Goal: Task Accomplishment & Management: Use online tool/utility

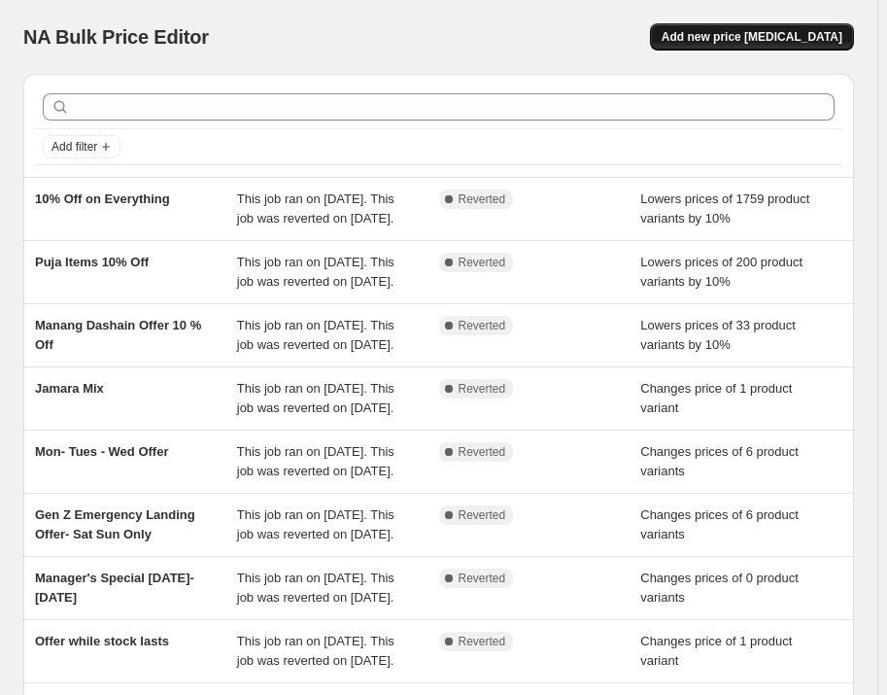
click at [797, 37] on span "Add new price [MEDICAL_DATA]" at bounding box center [752, 37] width 181 height 16
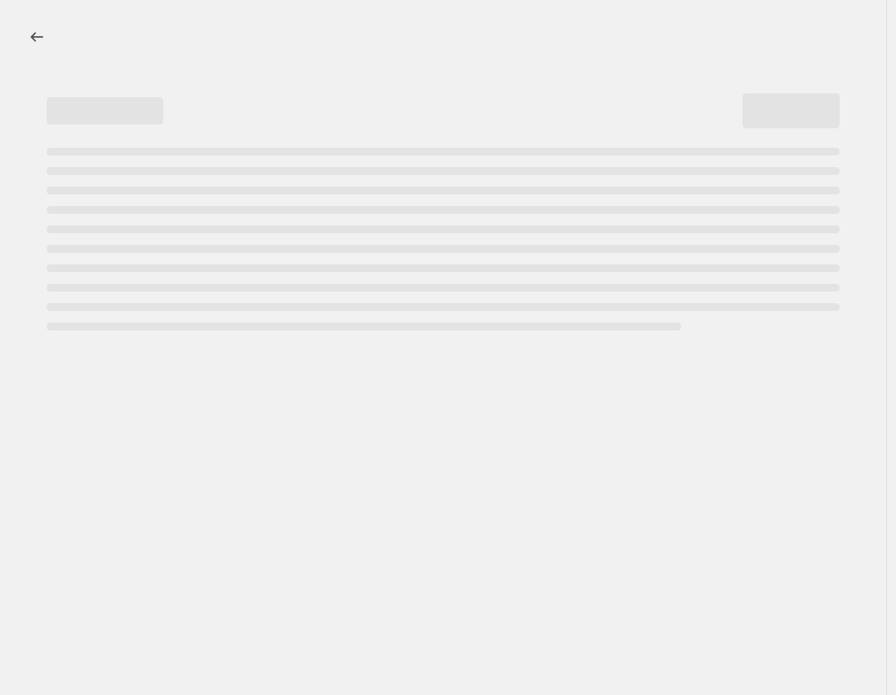
select select "percentage"
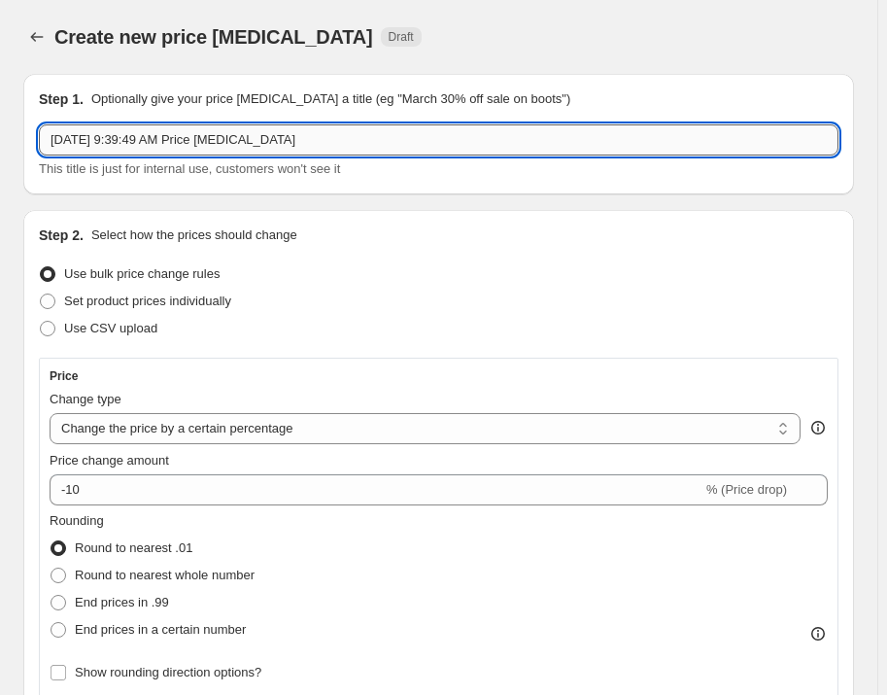
click at [389, 135] on input "[DATE] 9:39:49 AM Price [MEDICAL_DATA]" at bounding box center [439, 139] width 800 height 31
drag, startPoint x: 387, startPoint y: 137, endPoint x: 24, endPoint y: 147, distance: 362.5
click at [24, 146] on div "Step 1. Optionally give your price [MEDICAL_DATA] a title (eg "March 30% off sa…" at bounding box center [438, 134] width 831 height 120
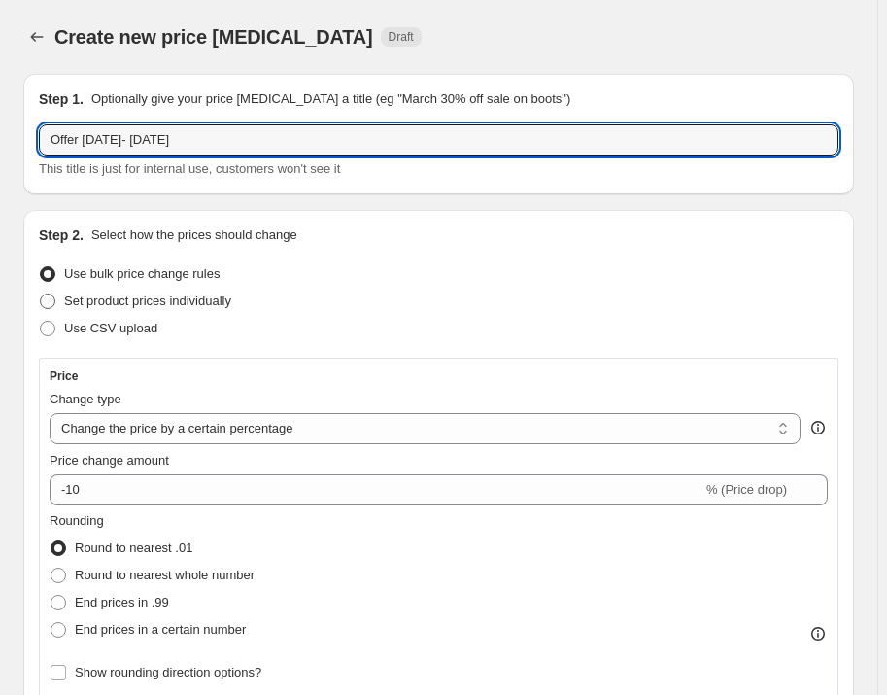
type input "Offer [DATE]- [DATE]"
click at [129, 300] on span "Set product prices individually" at bounding box center [147, 300] width 167 height 15
click at [41, 294] on input "Set product prices individually" at bounding box center [40, 293] width 1 height 1
radio input "true"
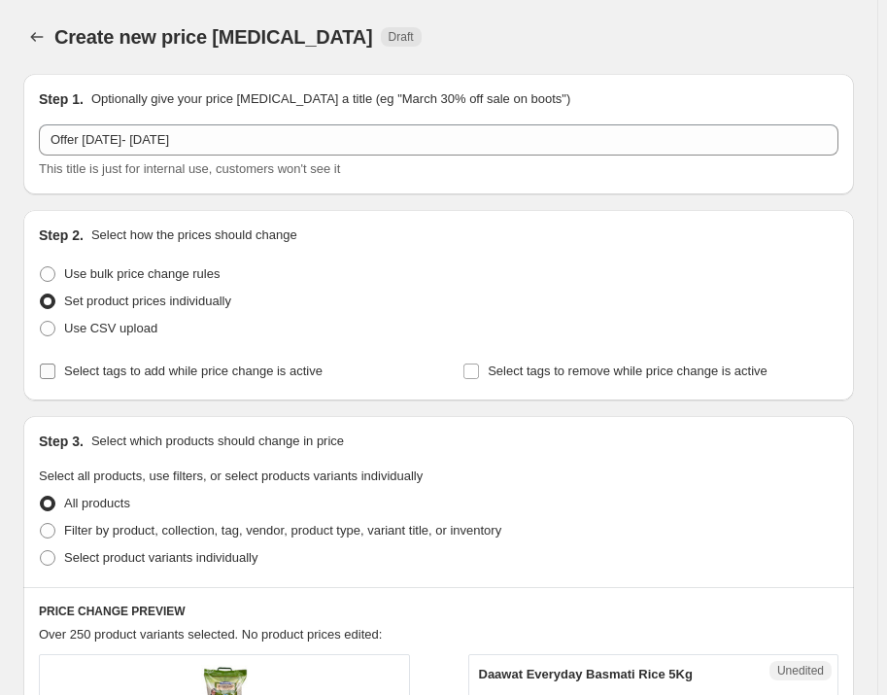
click at [221, 375] on span "Select tags to add while price change is active" at bounding box center [193, 370] width 258 height 15
click at [55, 375] on input "Select tags to add while price change is active" at bounding box center [48, 371] width 16 height 16
checkbox input "true"
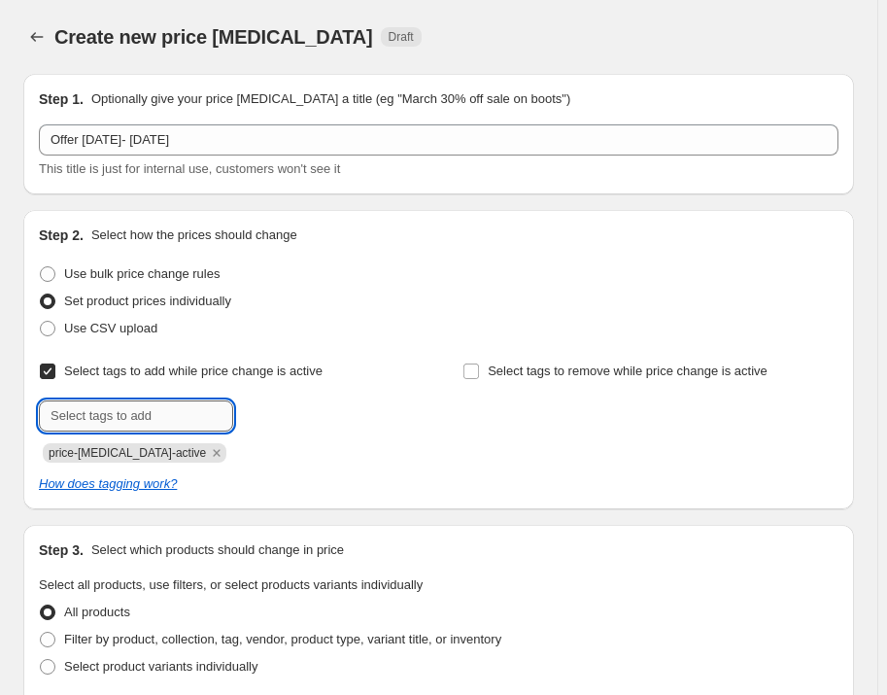
click at [173, 420] on input "text" at bounding box center [136, 415] width 194 height 31
type input "Offer"
click at [352, 461] on div "price-[MEDICAL_DATA]-active" at bounding box center [227, 450] width 376 height 23
click span "Offer"
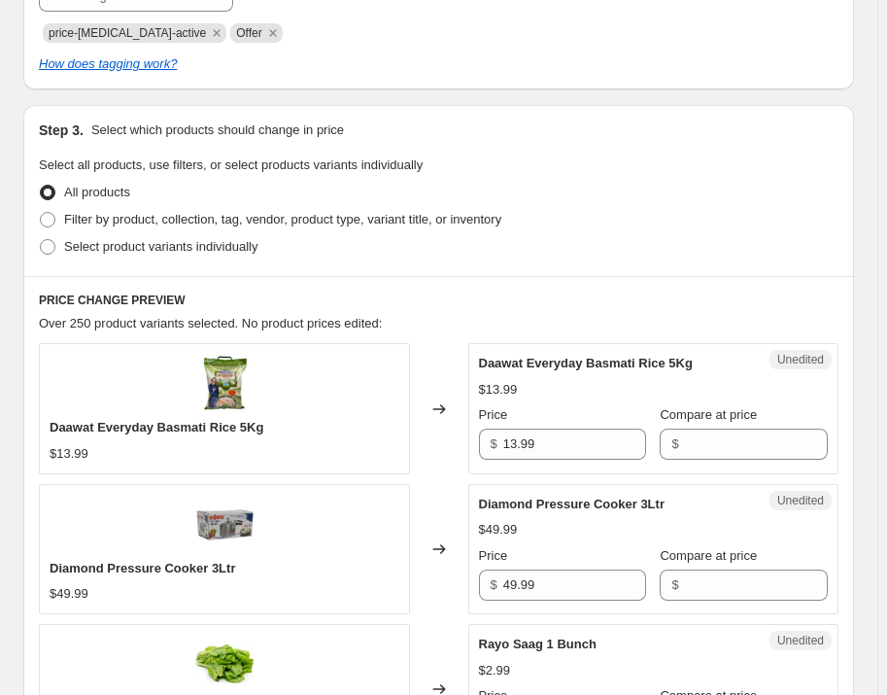
scroll to position [441, 0]
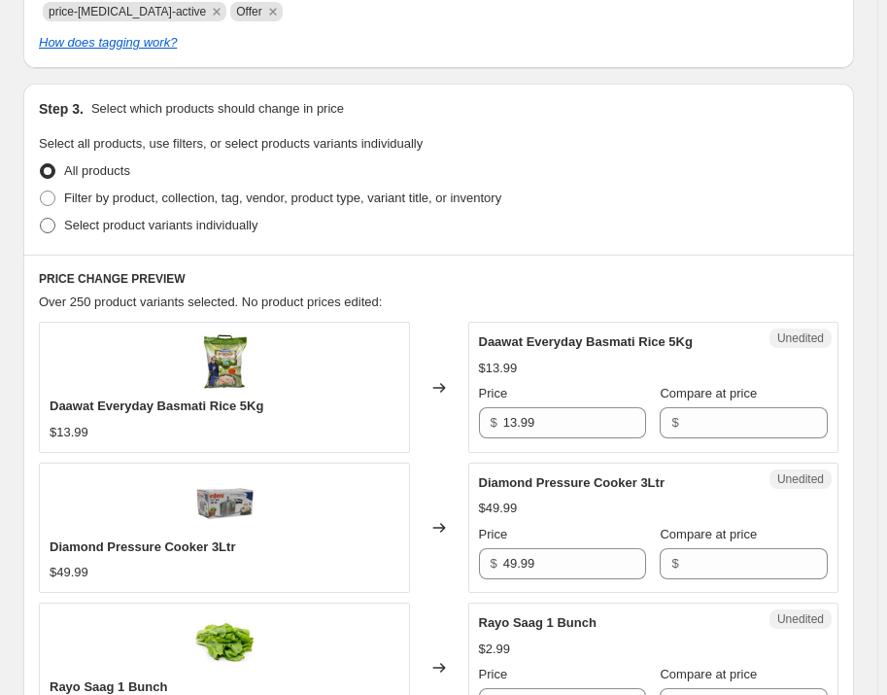
click at [111, 216] on span "Select product variants individually" at bounding box center [160, 225] width 193 height 19
click at [41, 218] on input "Select product variants individually" at bounding box center [40, 218] width 1 height 1
radio input "true"
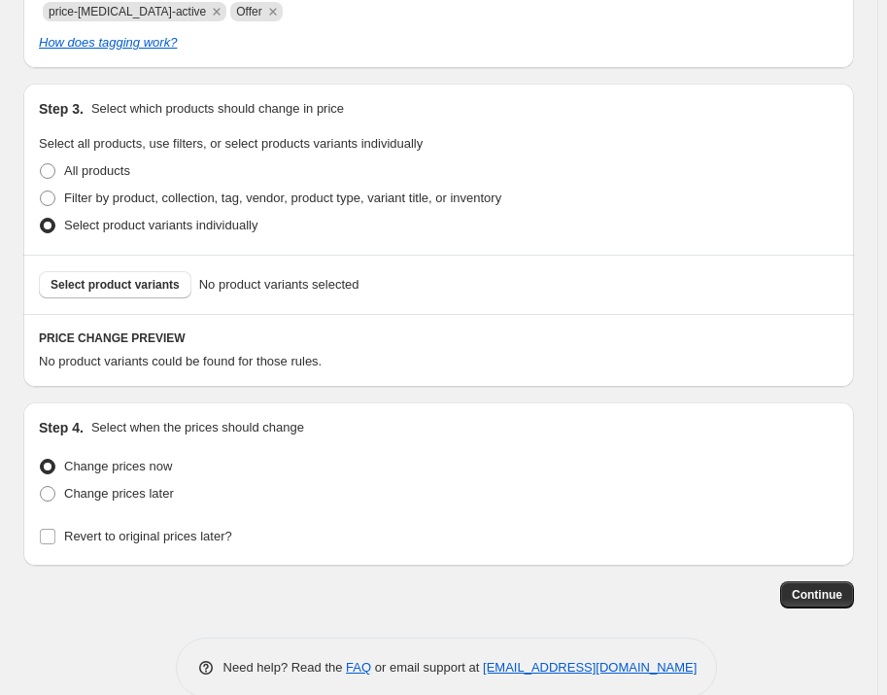
click at [133, 281] on span "Select product variants" at bounding box center [115, 285] width 129 height 16
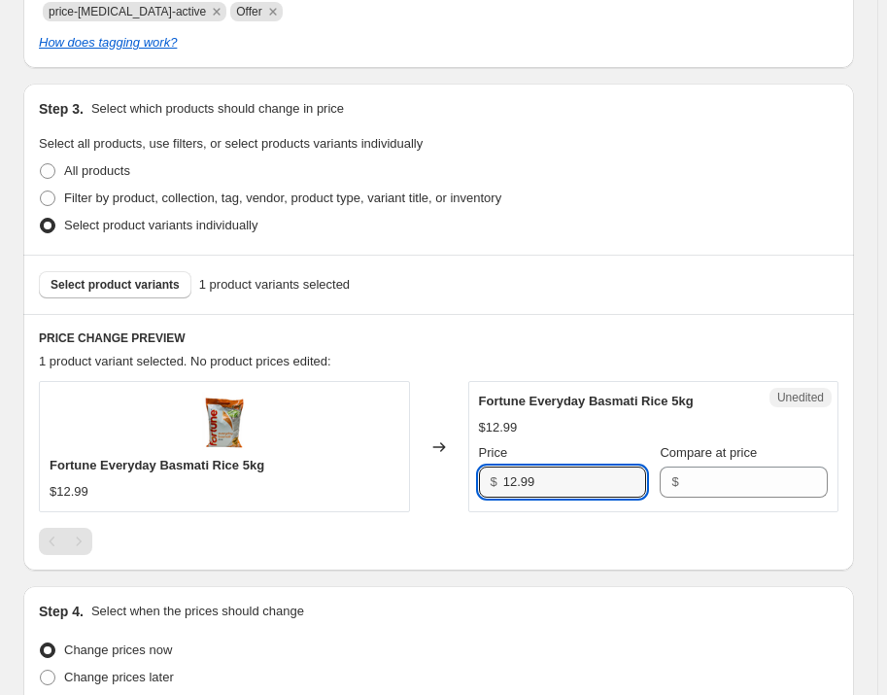
drag, startPoint x: 559, startPoint y: 487, endPoint x: 482, endPoint y: 493, distance: 77.0
click at [482, 493] on div "$ 12.99" at bounding box center [563, 481] width 168 height 31
click at [747, 476] on input "Compare at price" at bounding box center [756, 481] width 143 height 31
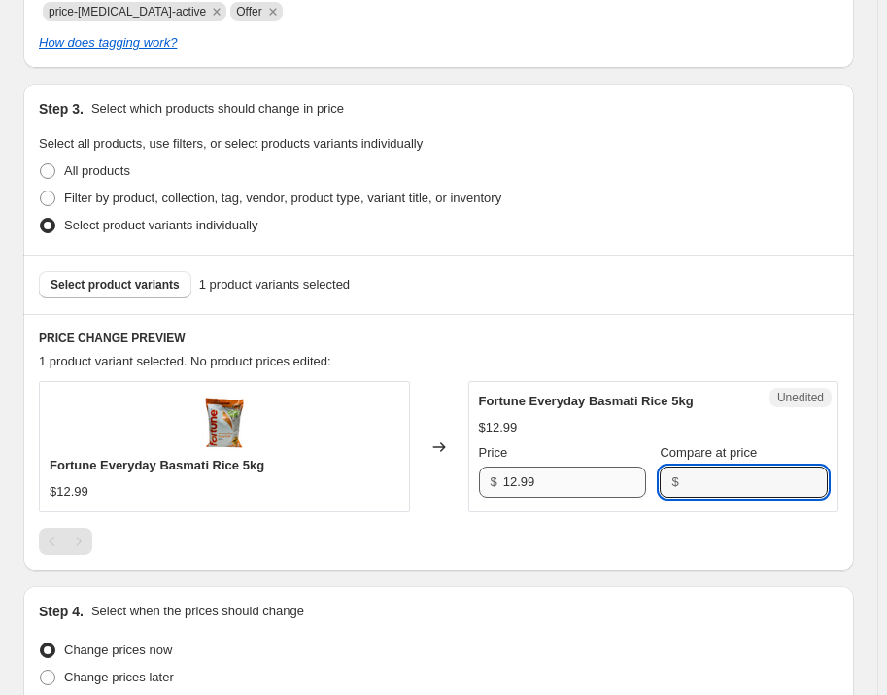
paste input "12.99"
type input "12.99"
click at [589, 482] on input "12.99" at bounding box center [574, 481] width 143 height 31
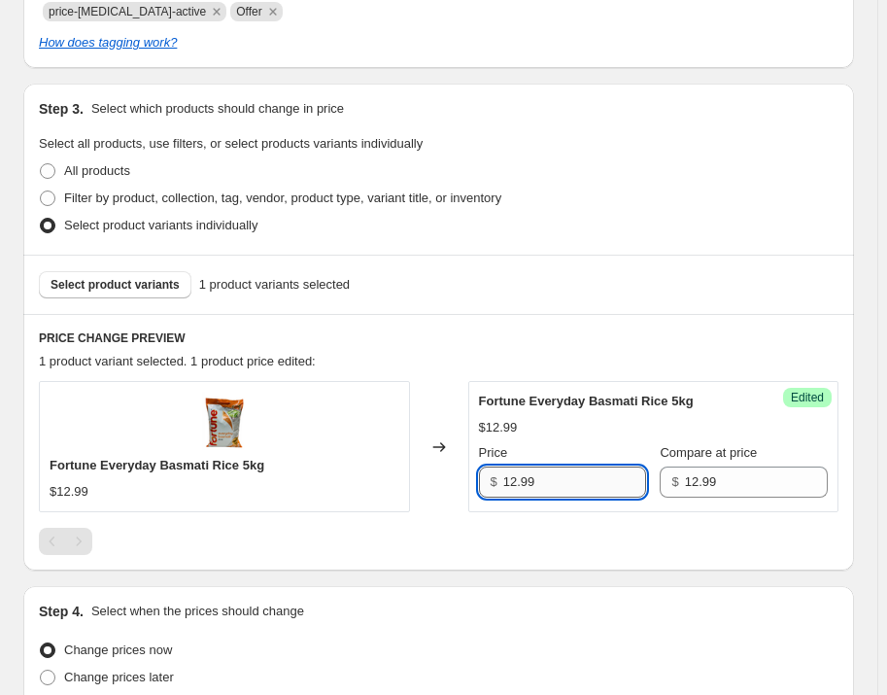
click at [589, 482] on input "12.99" at bounding box center [574, 481] width 143 height 31
type input "8.99"
click at [133, 280] on span "Select product variants" at bounding box center [115, 285] width 129 height 16
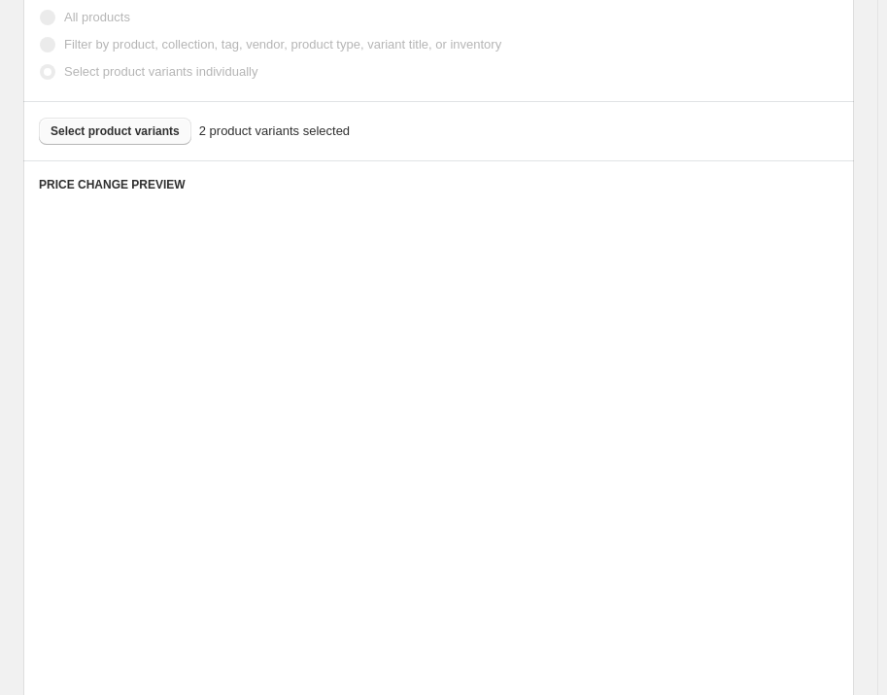
scroll to position [618, 0]
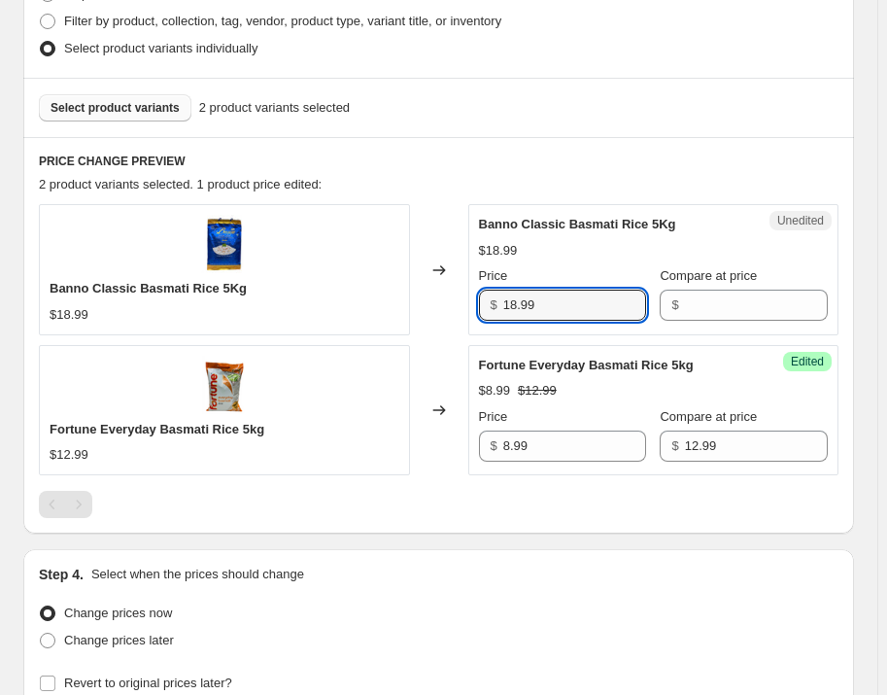
drag, startPoint x: 558, startPoint y: 304, endPoint x: 490, endPoint y: 307, distance: 68.1
click at [490, 307] on div "$ 18.99" at bounding box center [563, 305] width 168 height 31
drag, startPoint x: 746, startPoint y: 309, endPoint x: 728, endPoint y: 309, distance: 18.5
click at [746, 309] on input "Compare at price" at bounding box center [756, 305] width 143 height 31
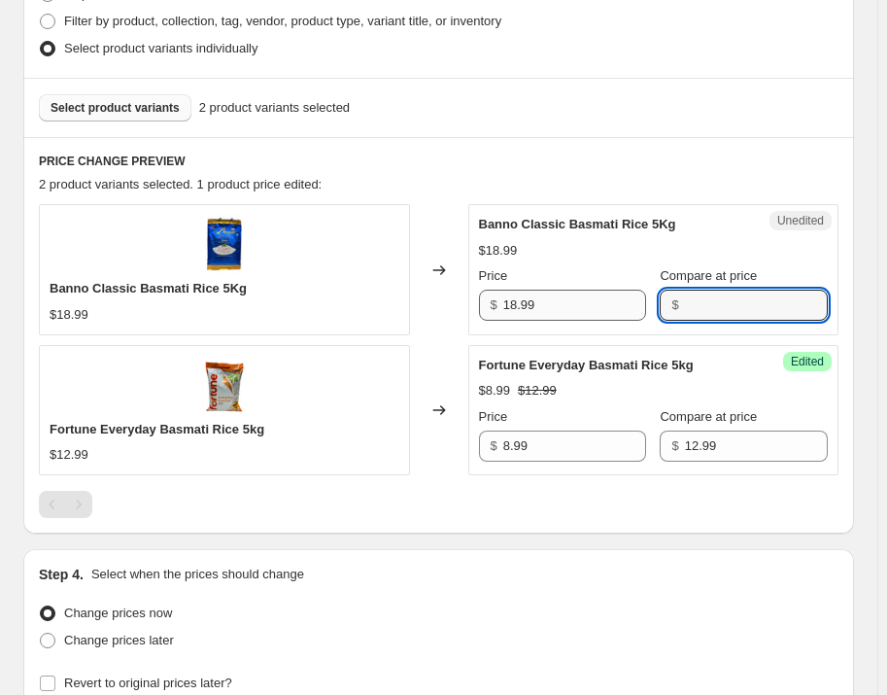
paste input "18.99"
type input "18.99"
click at [610, 317] on input "18.99" at bounding box center [574, 305] width 143 height 31
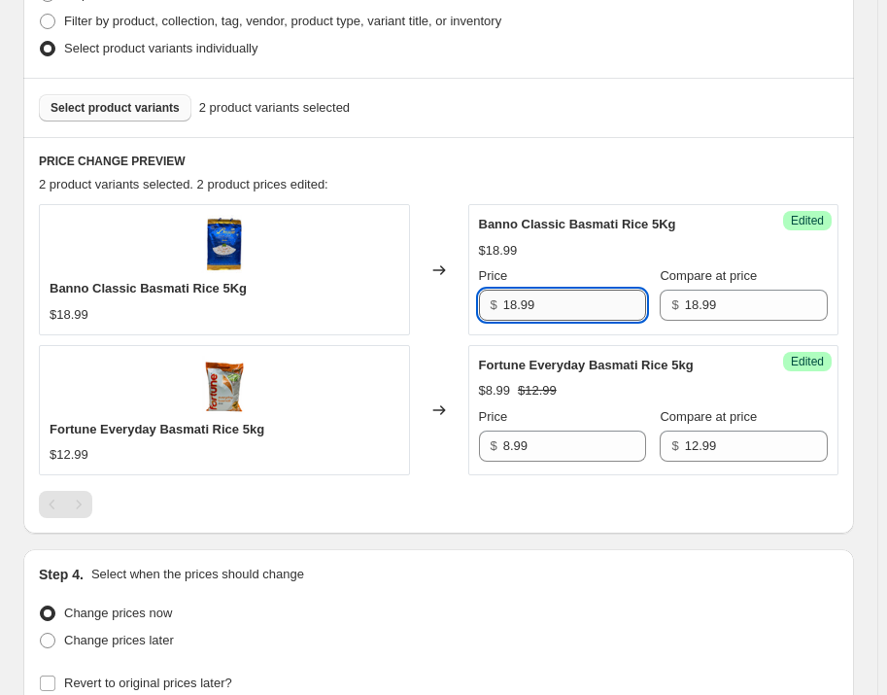
click at [608, 316] on input "18.99" at bounding box center [574, 305] width 143 height 31
type input "16.99"
click at [163, 114] on span "Select product variants" at bounding box center [115, 108] width 129 height 16
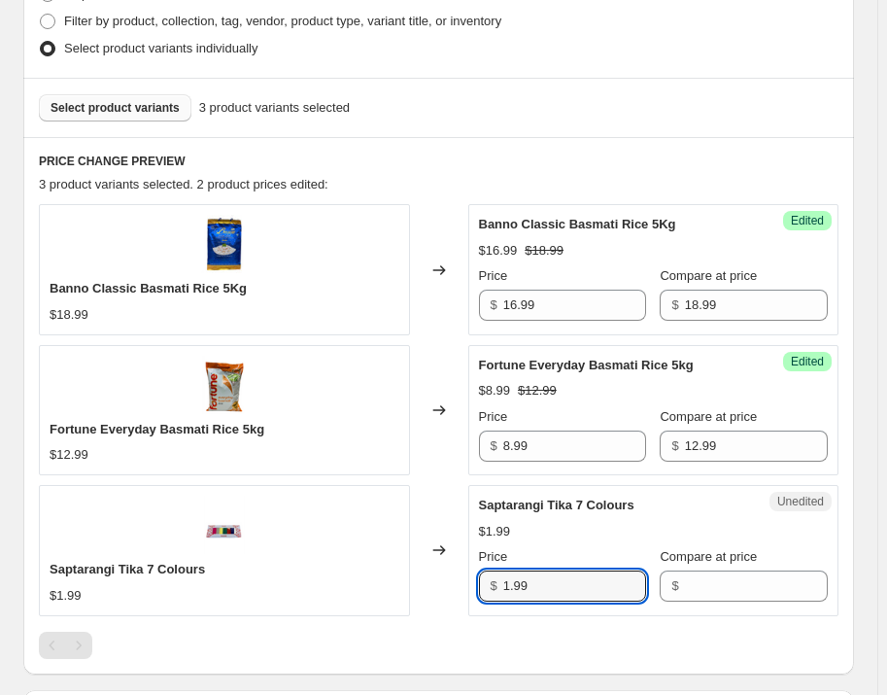
drag, startPoint x: 525, startPoint y: 594, endPoint x: 500, endPoint y: 594, distance: 24.3
click at [500, 594] on div "$ 1.99" at bounding box center [563, 585] width 168 height 31
click at [695, 584] on input "Compare at price" at bounding box center [756, 585] width 143 height 31
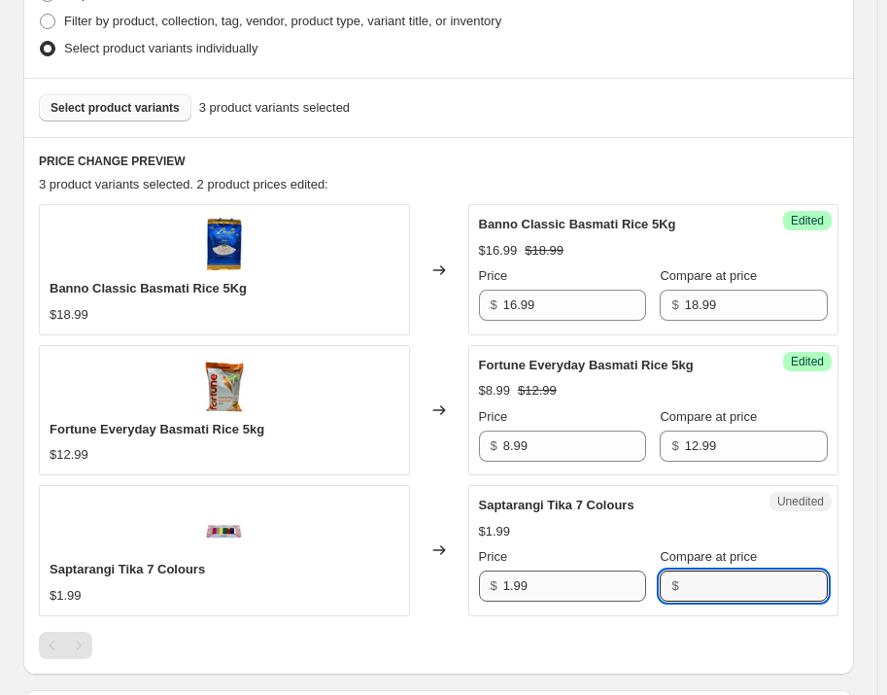
paste input "1.99"
type input "1.99"
click at [635, 590] on input "1.99" at bounding box center [574, 585] width 143 height 31
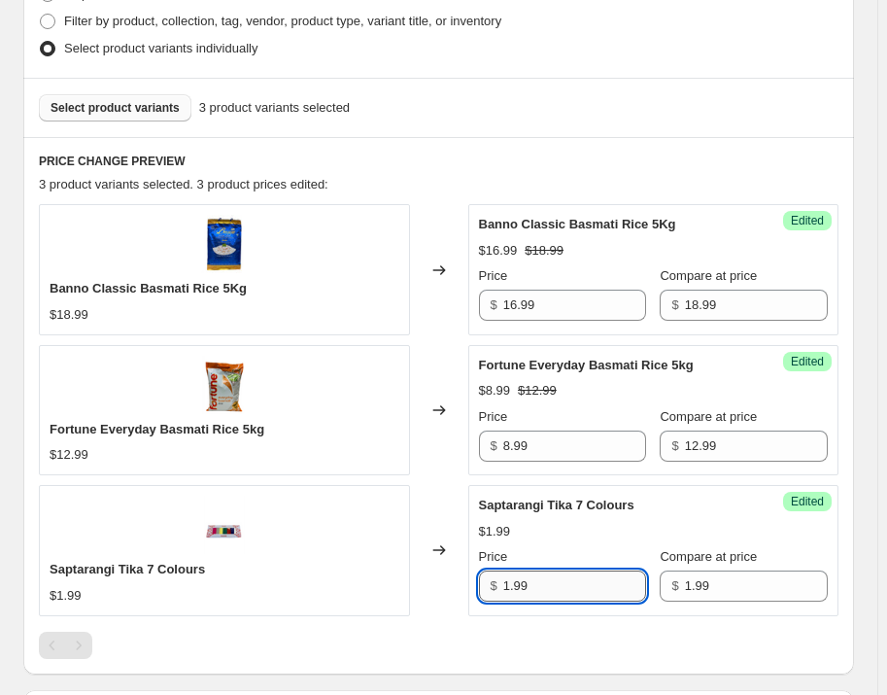
click at [635, 590] on input "1.99" at bounding box center [574, 585] width 143 height 31
type input "0.99"
click at [131, 111] on span "Select product variants" at bounding box center [115, 108] width 129 height 16
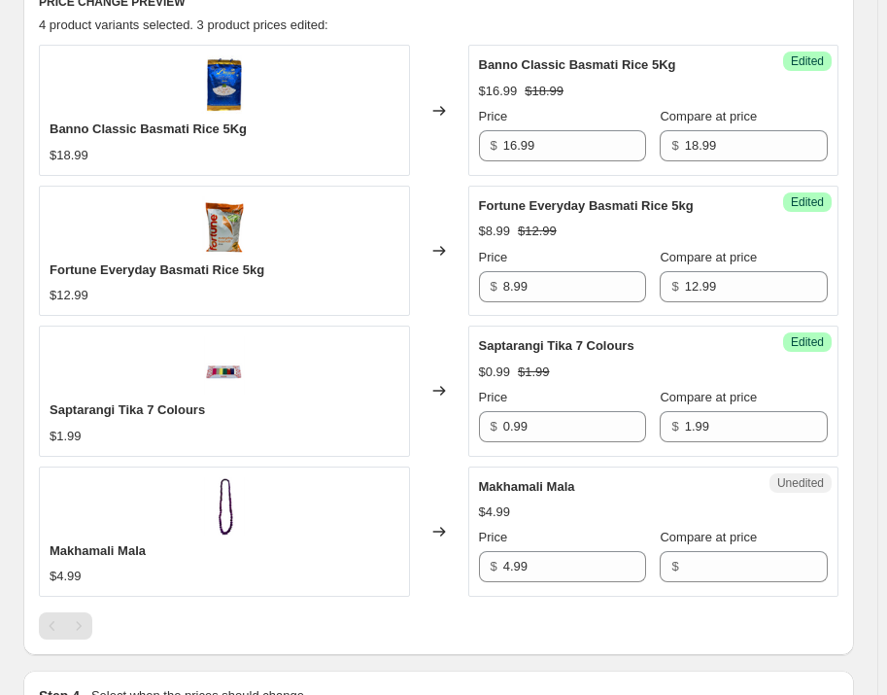
scroll to position [795, 0]
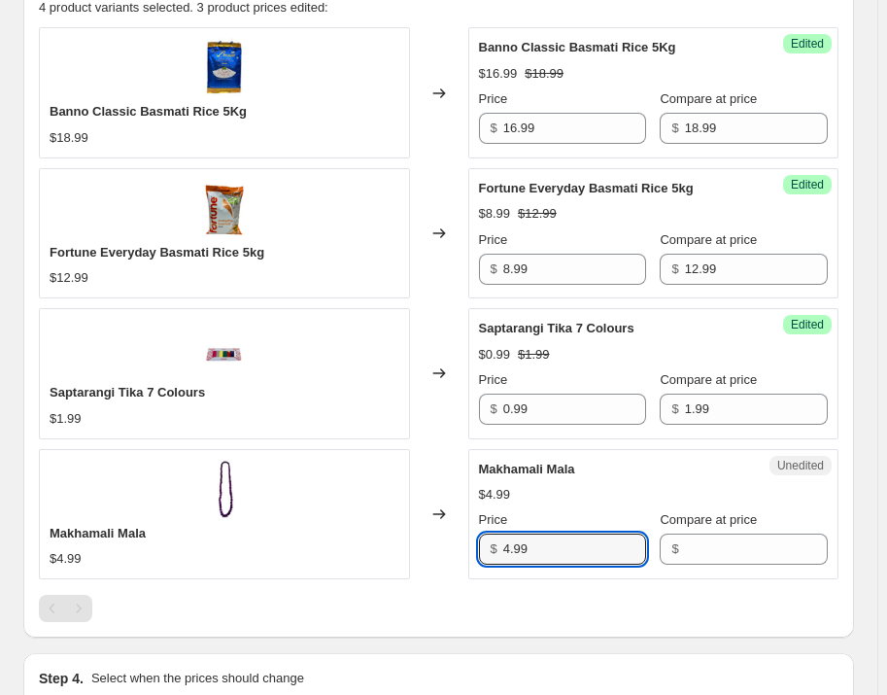
drag, startPoint x: 562, startPoint y: 536, endPoint x: 489, endPoint y: 551, distance: 75.3
click at [489, 551] on div "$ 4.99" at bounding box center [563, 548] width 168 height 31
click at [729, 542] on input "Compare at price" at bounding box center [756, 548] width 143 height 31
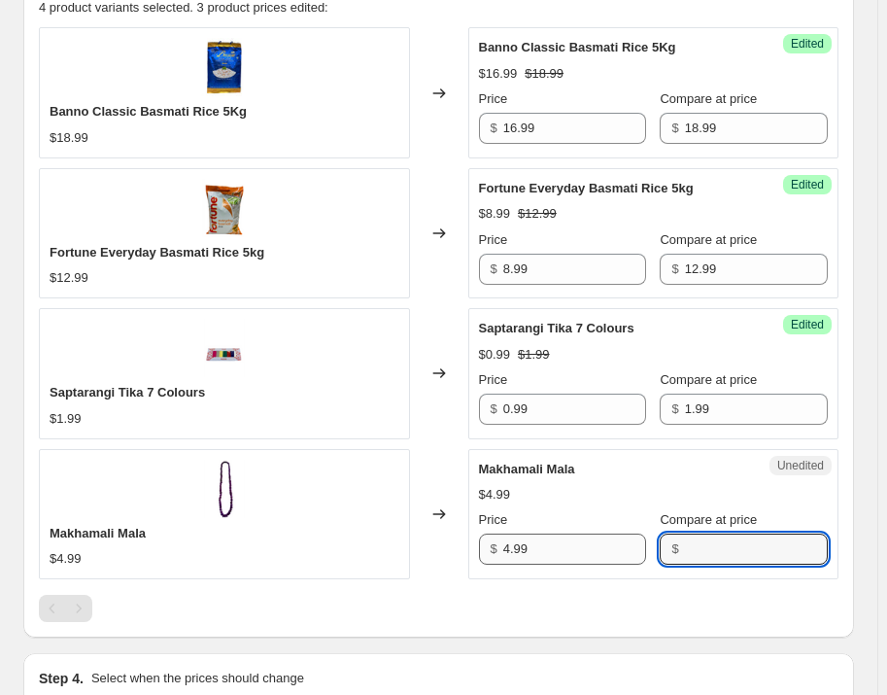
paste input "4.99"
type input "4.99"
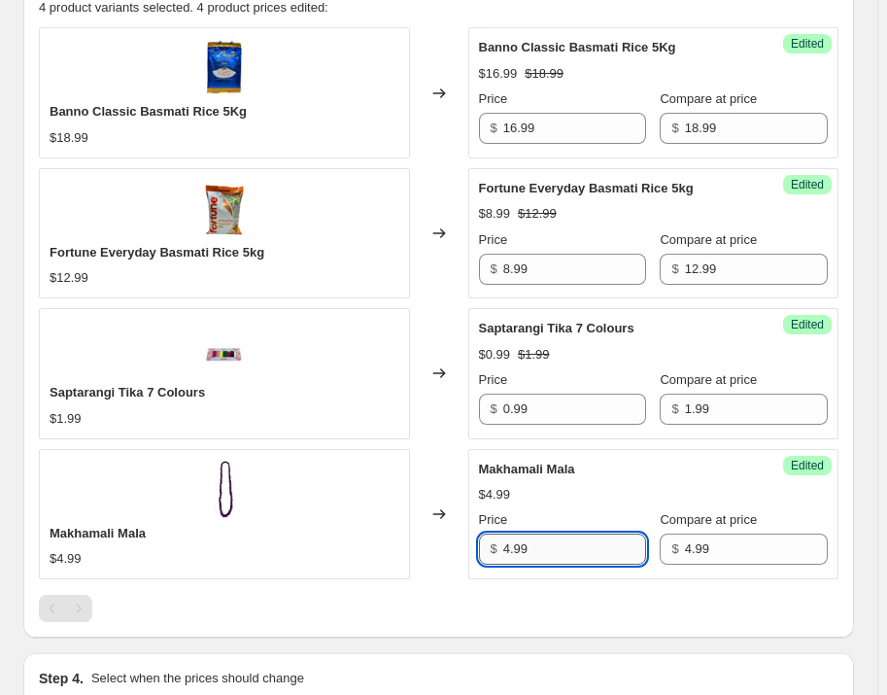
click at [622, 558] on input "4.99" at bounding box center [574, 548] width 143 height 31
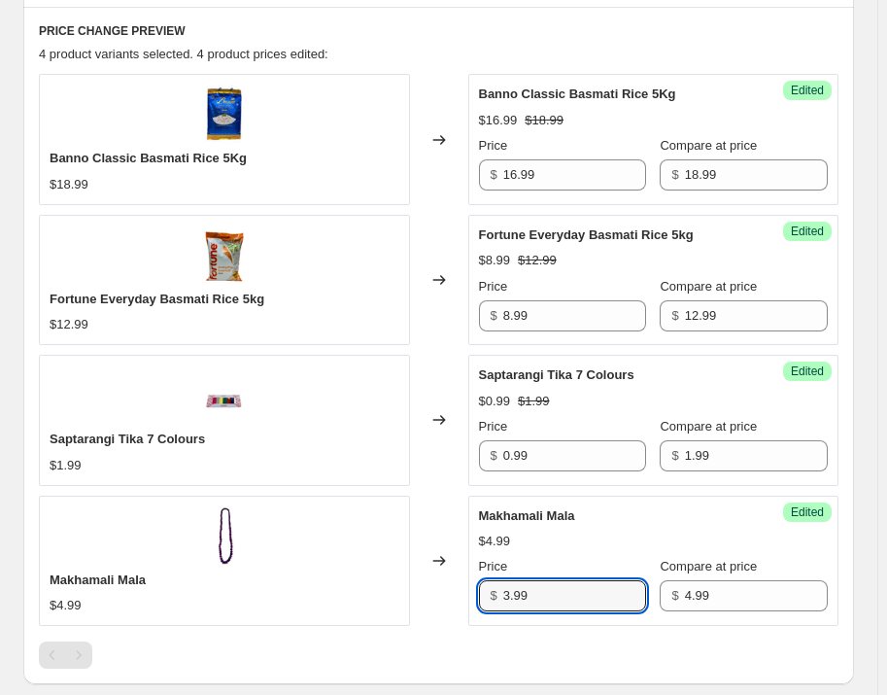
scroll to position [706, 0]
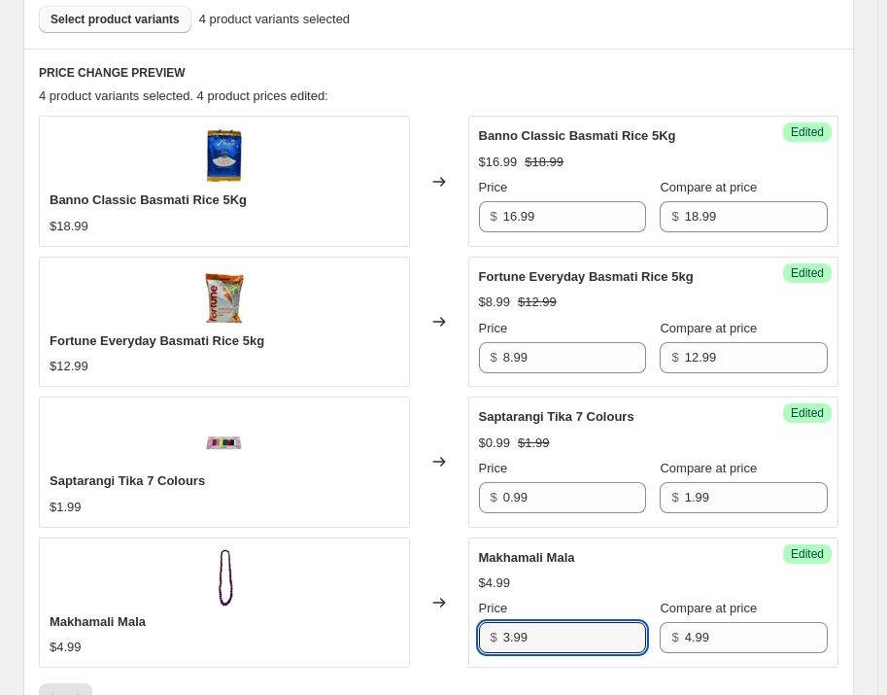
type input "3.99"
click at [156, 18] on span "Select product variants" at bounding box center [115, 20] width 129 height 16
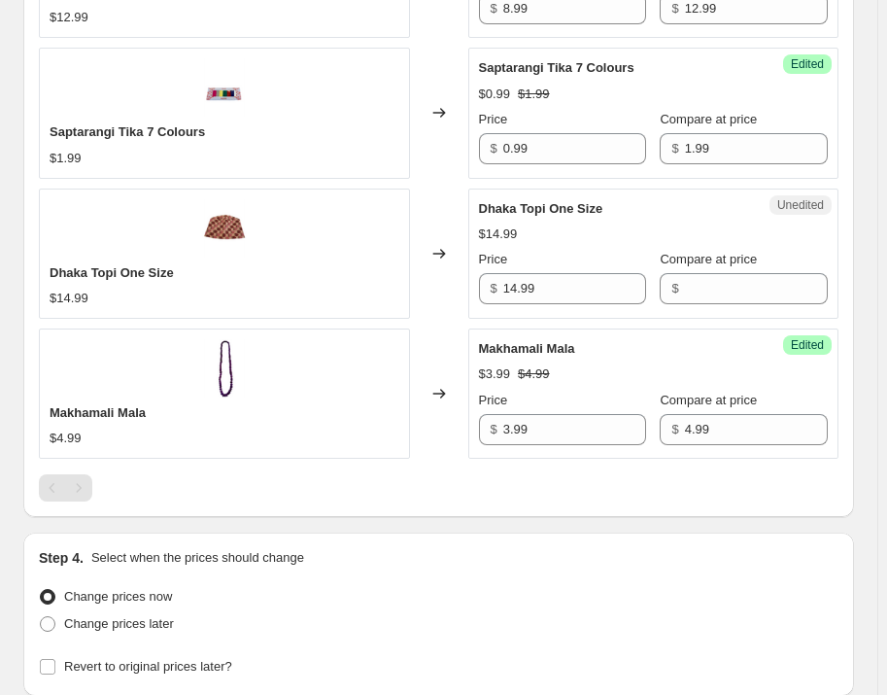
scroll to position [795, 0]
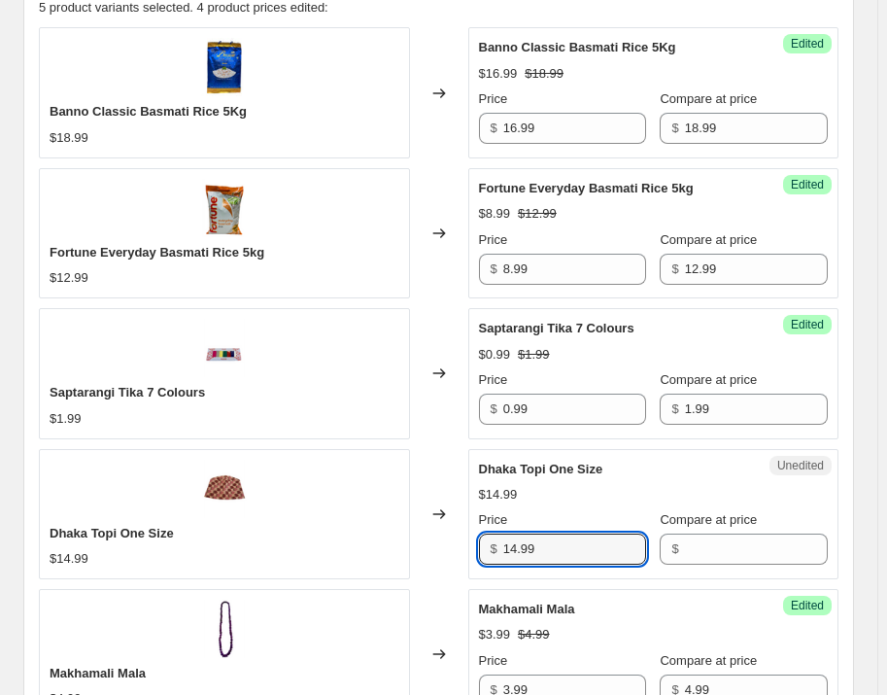
drag, startPoint x: 562, startPoint y: 547, endPoint x: 491, endPoint y: 568, distance: 74.1
click at [491, 568] on div "Unedited Dhaka Topi One Size $14.99 Price $ 14.99 Compare at price $" at bounding box center [653, 514] width 371 height 130
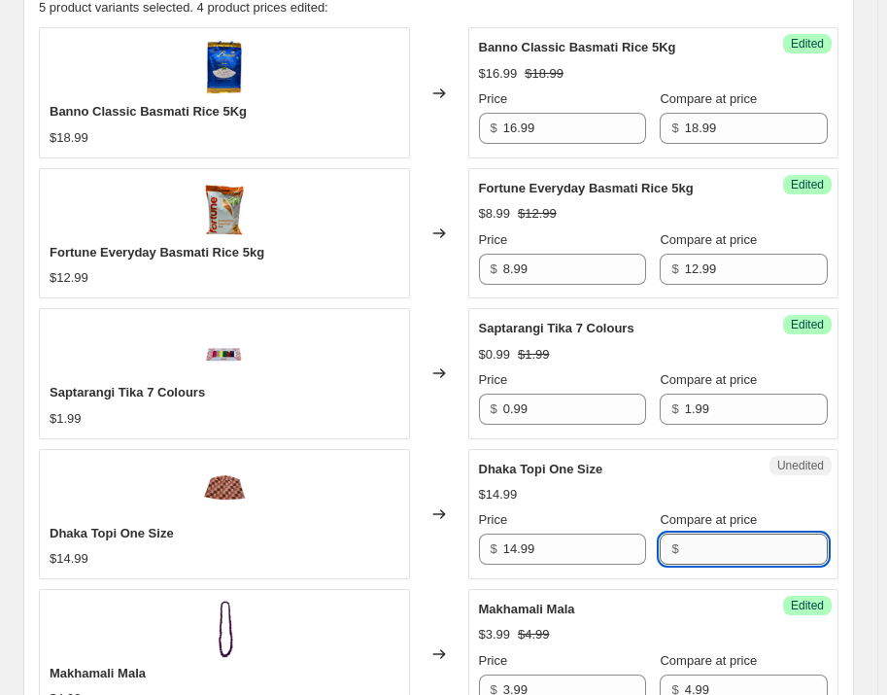
click at [716, 543] on input "Compare at price" at bounding box center [756, 548] width 143 height 31
paste input "14.99"
type input "14.99"
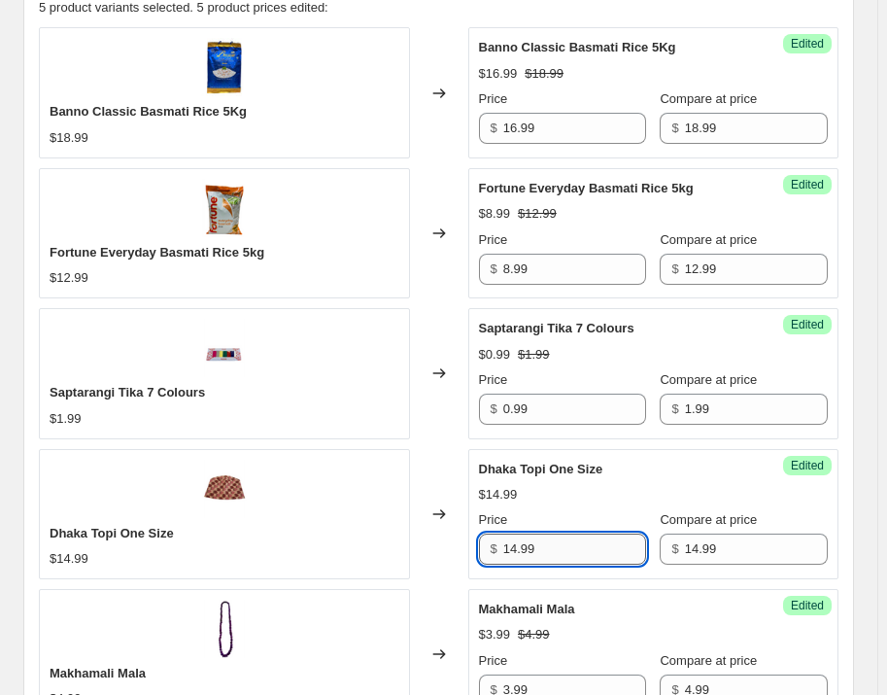
click at [601, 556] on input "14.99" at bounding box center [574, 548] width 143 height 31
type input "3"
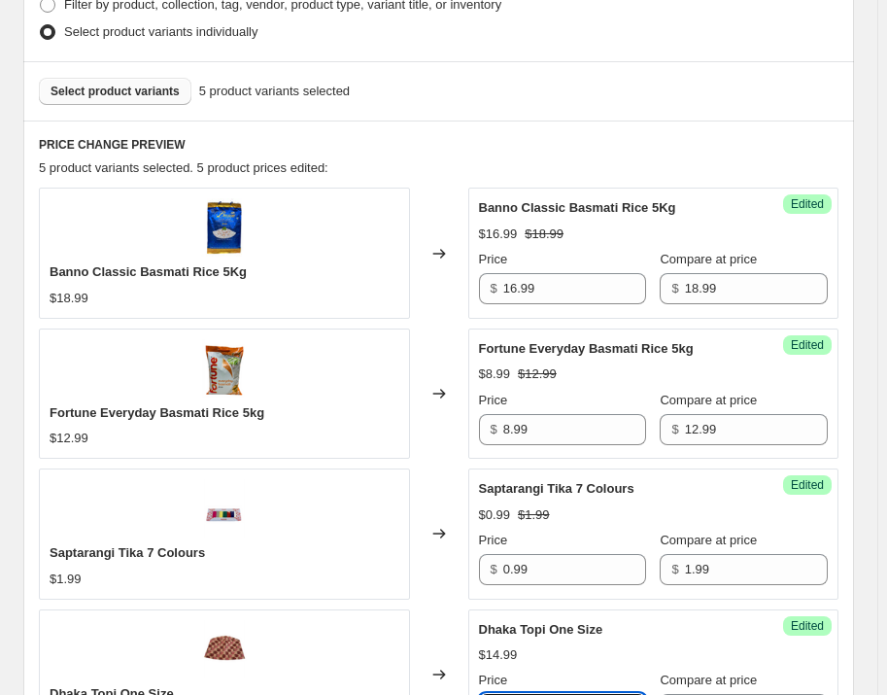
scroll to position [618, 0]
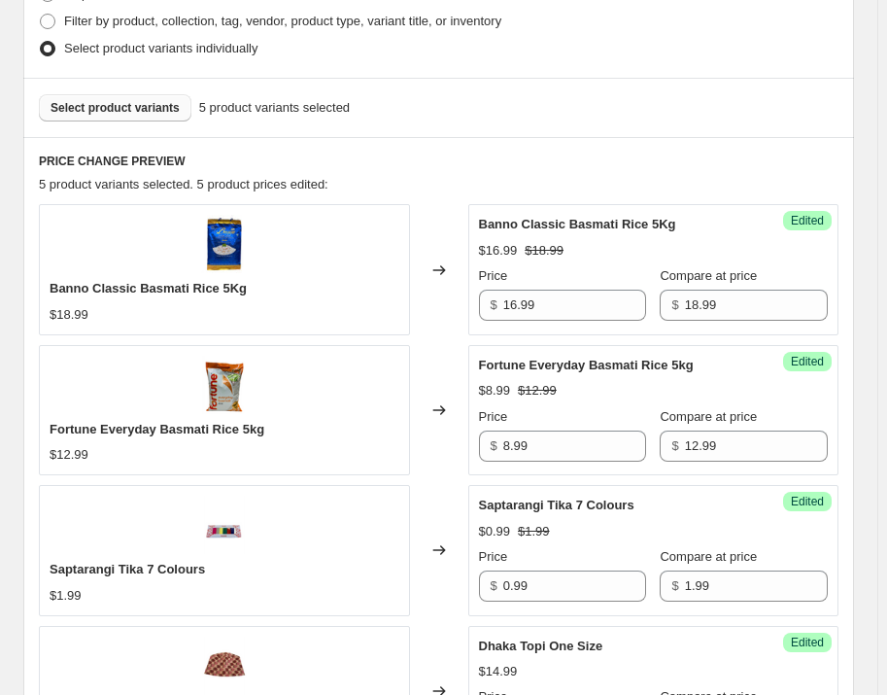
type input "9.99"
click at [155, 114] on span "Select product variants" at bounding box center [115, 108] width 129 height 16
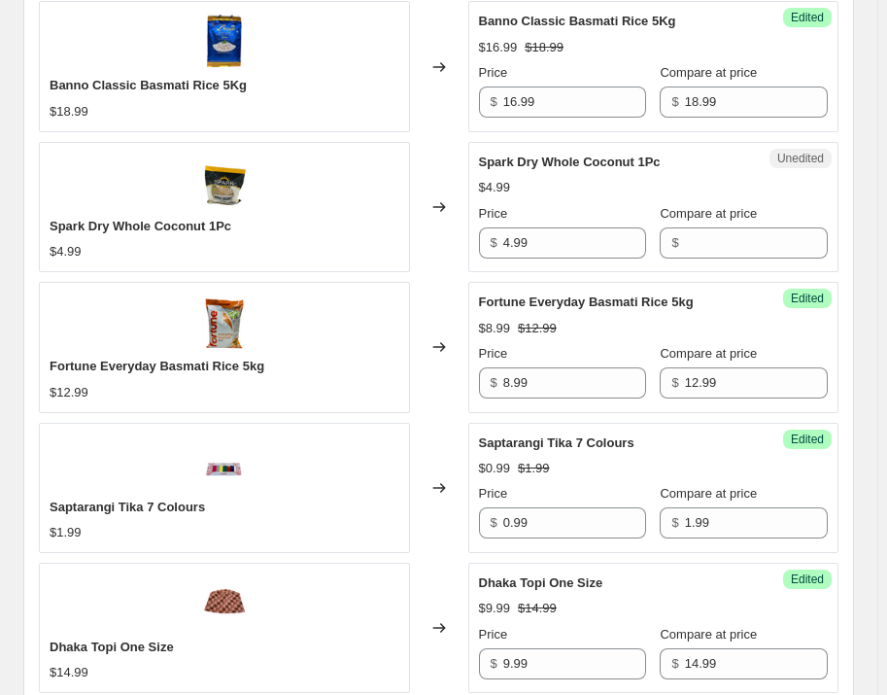
scroll to position [795, 0]
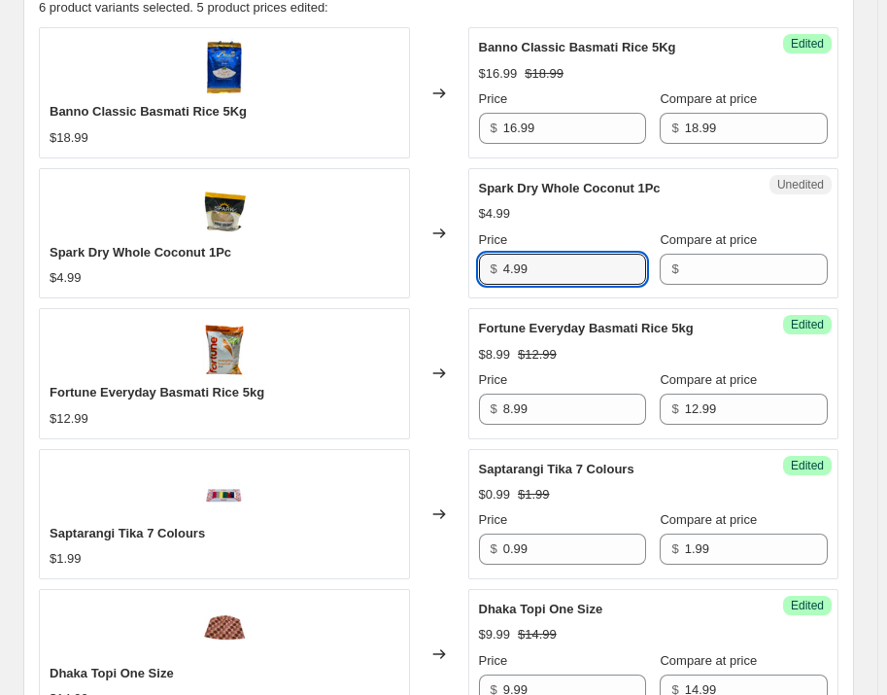
drag, startPoint x: 509, startPoint y: 274, endPoint x: 476, endPoint y: 275, distance: 33.0
click at [476, 275] on div "Unedited Spark Dry Whole Coconut 1Pc $4.99 Price $ 4.99 Compare at price $" at bounding box center [653, 233] width 371 height 130
click at [737, 263] on input "Compare at price" at bounding box center [756, 269] width 143 height 31
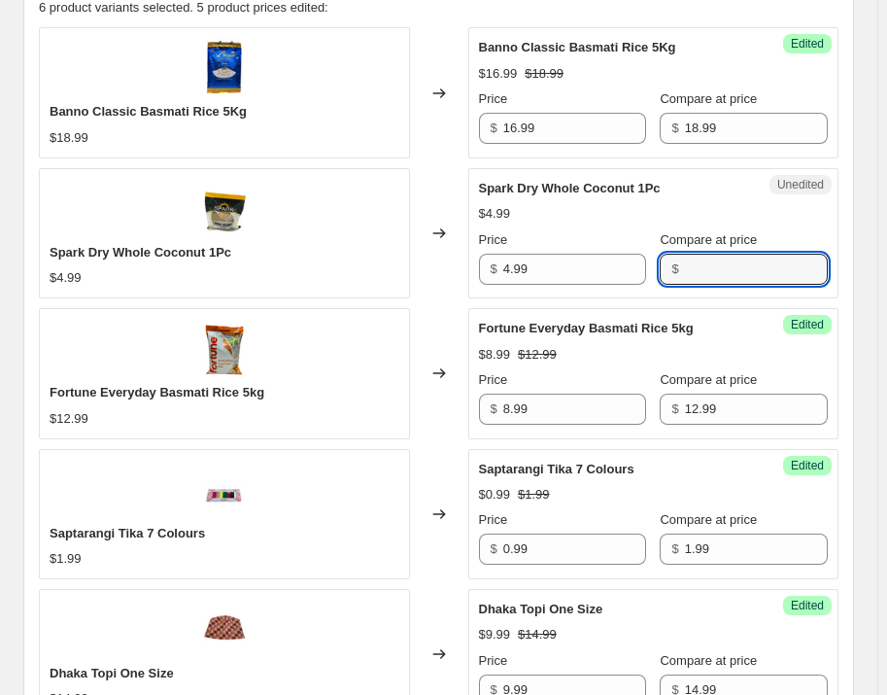
paste input "4.99"
type input "4.99"
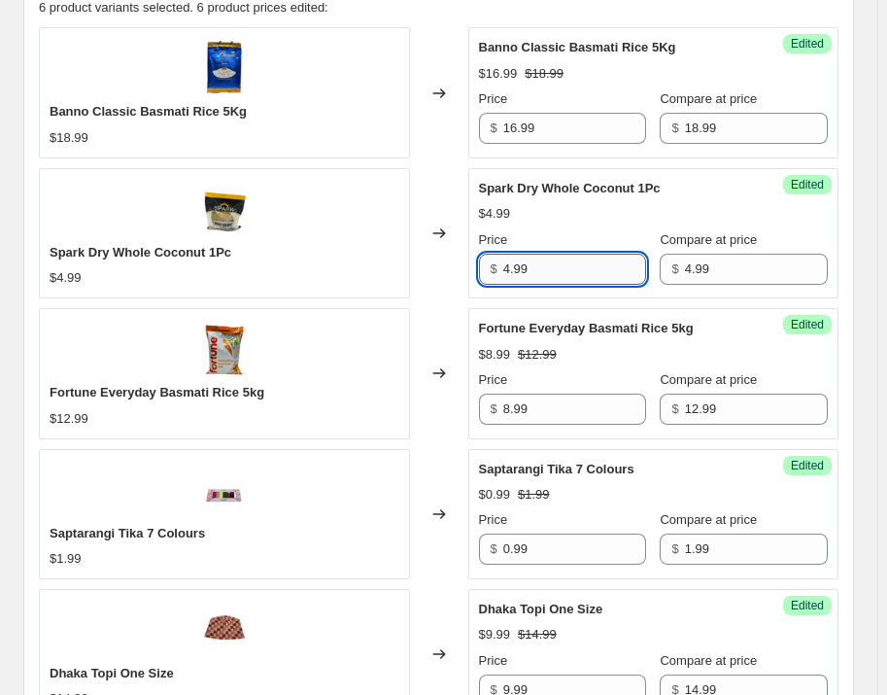
click at [580, 279] on input "4.99" at bounding box center [574, 269] width 143 height 31
type input "3.99"
click at [876, 226] on div "Create new price [MEDICAL_DATA]. This page is ready Create new price [MEDICAL_D…" at bounding box center [438, 231] width 877 height 2053
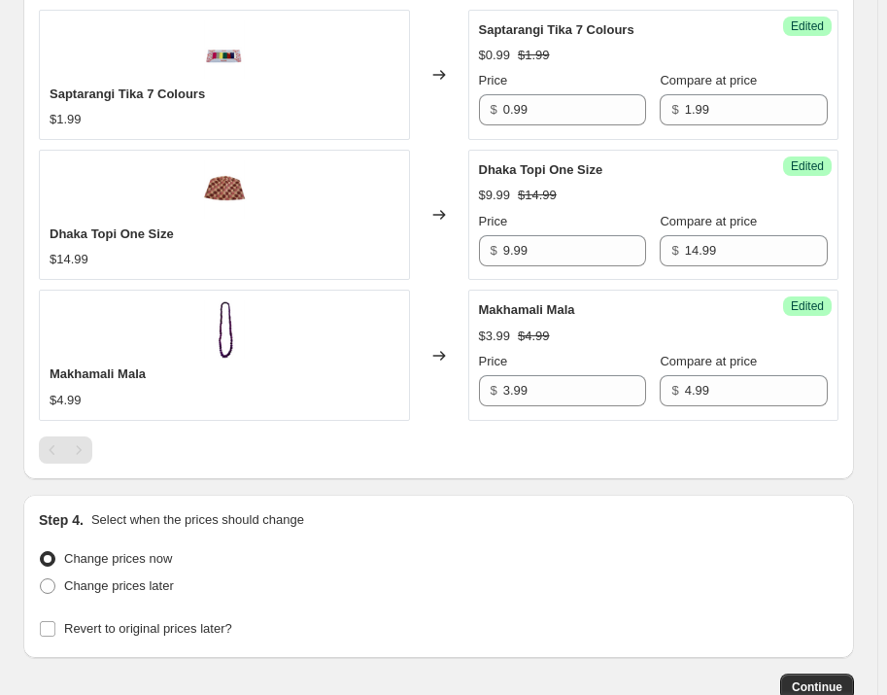
scroll to position [1236, 0]
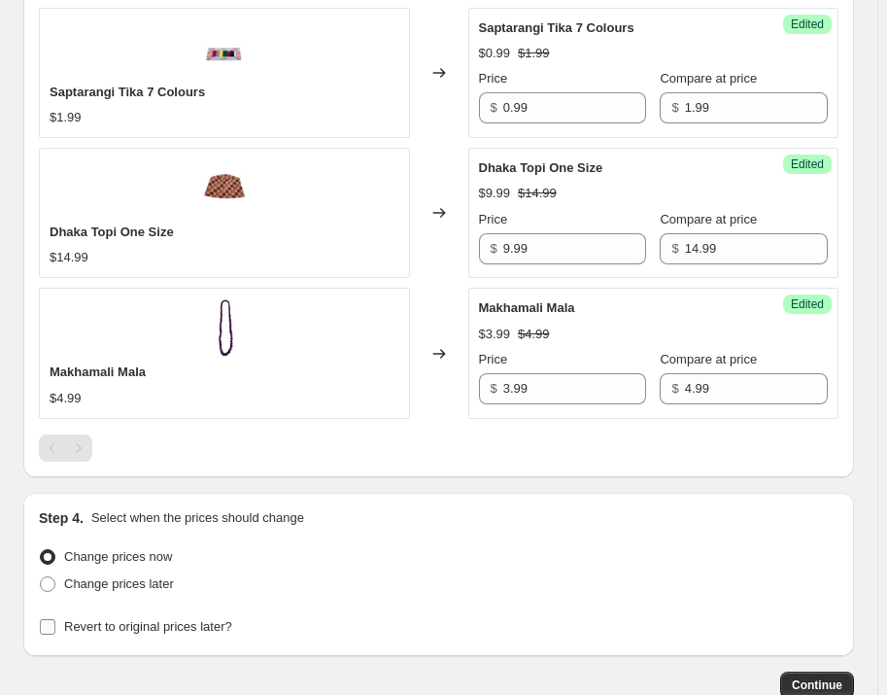
click at [94, 625] on span "Revert to original prices later?" at bounding box center [148, 626] width 168 height 15
click at [55, 625] on input "Revert to original prices later?" at bounding box center [48, 627] width 16 height 16
checkbox input "true"
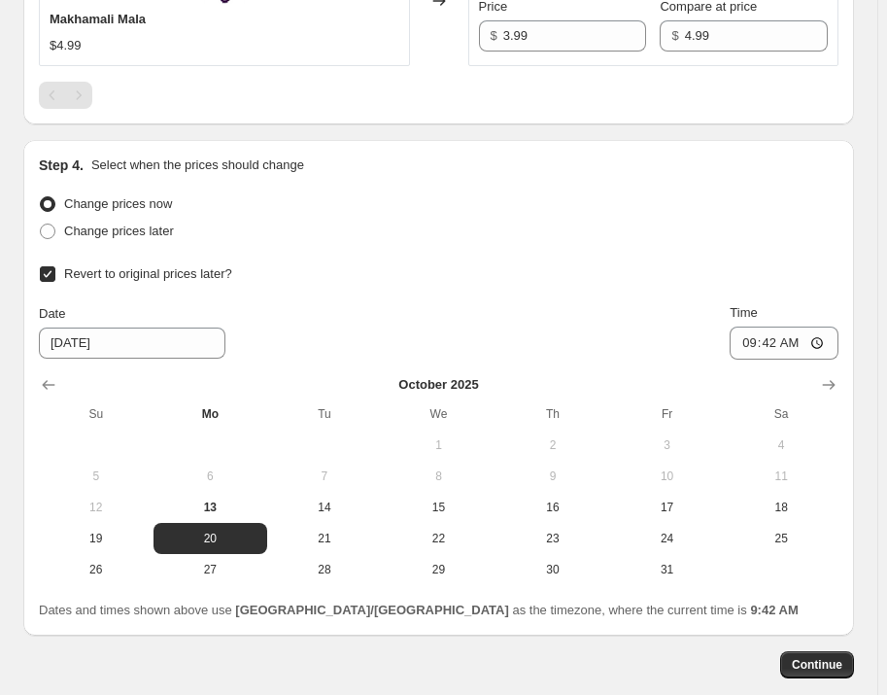
scroll to position [1589, 0]
click at [101, 546] on button "19" at bounding box center [96, 537] width 115 height 31
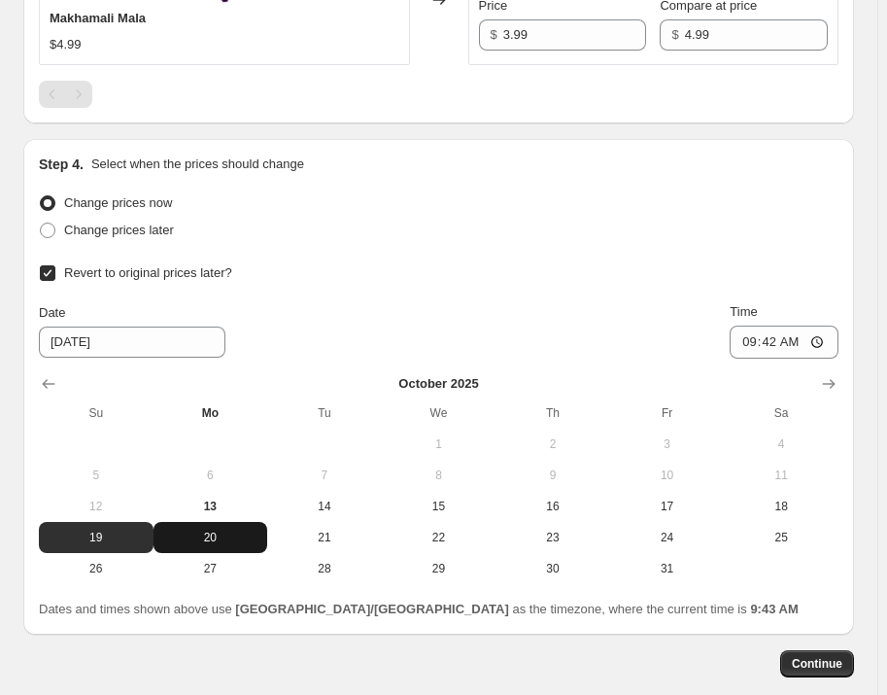
click at [211, 531] on span "20" at bounding box center [210, 537] width 99 height 16
click at [98, 537] on span "19" at bounding box center [96, 537] width 99 height 16
click at [215, 535] on span "20" at bounding box center [210, 537] width 99 height 16
type input "[DATE]"
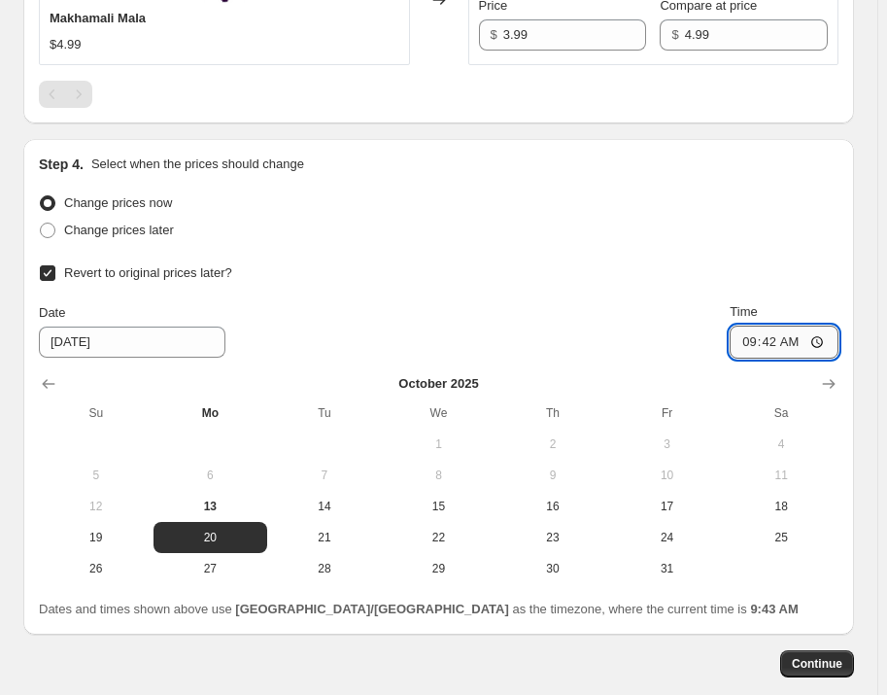
click at [829, 341] on input "09:42" at bounding box center [784, 341] width 109 height 33
type input "00:00"
click at [556, 271] on div "Revert to original prices later?" at bounding box center [439, 272] width 800 height 27
click at [829, 658] on span "Continue" at bounding box center [817, 664] width 51 height 16
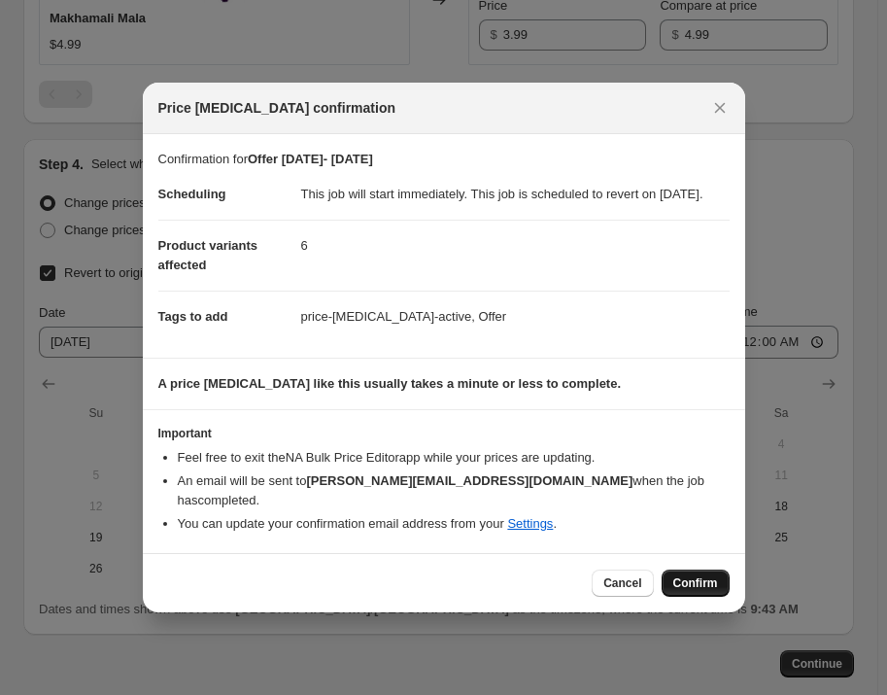
click at [681, 579] on span "Confirm" at bounding box center [695, 583] width 45 height 16
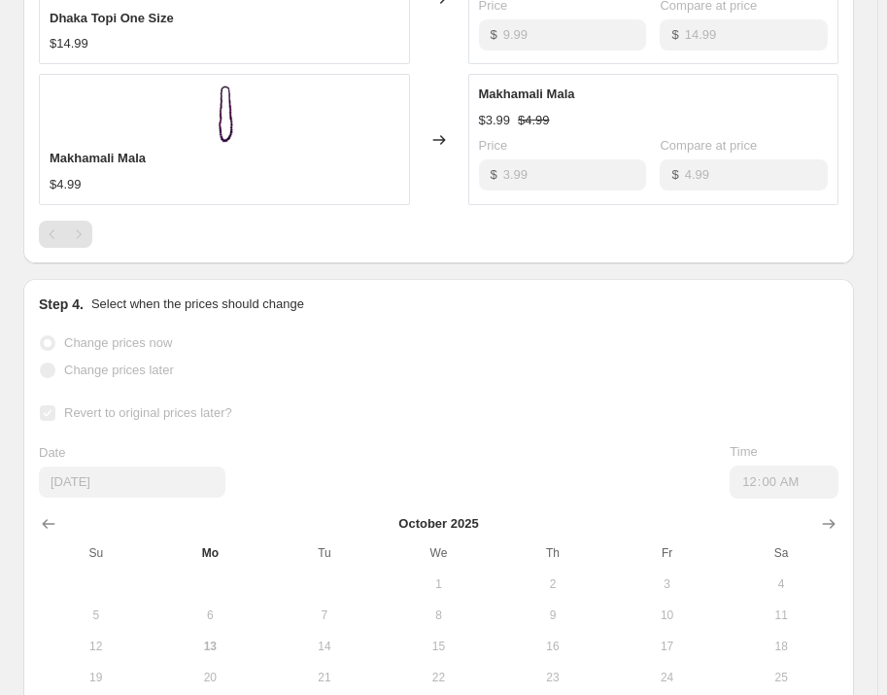
scroll to position [1640, 0]
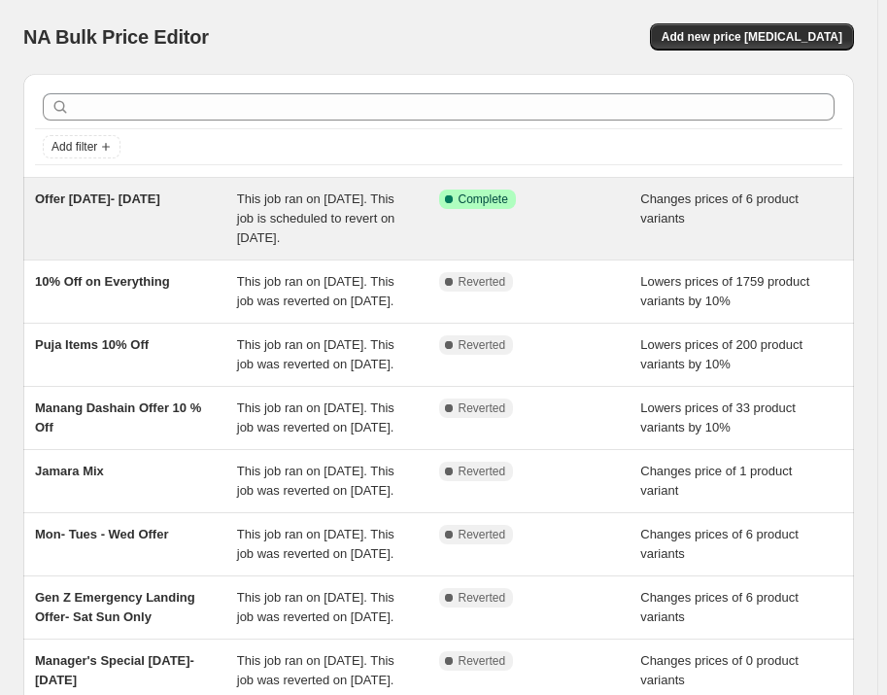
click at [160, 201] on span "Offer [DATE]- [DATE]" at bounding box center [97, 198] width 125 height 15
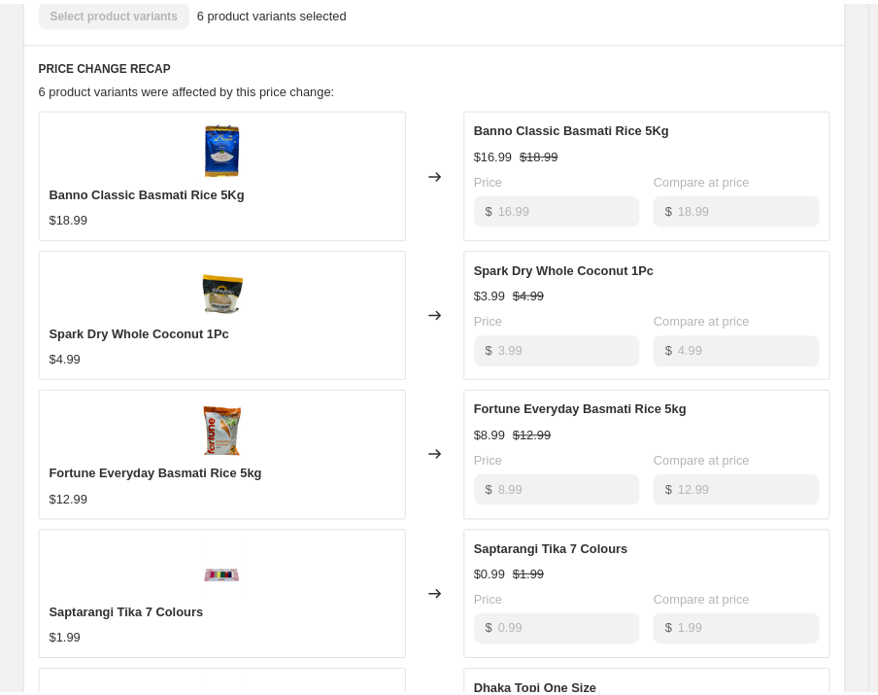
scroll to position [883, 0]
